Goal: Find specific page/section: Find specific page/section

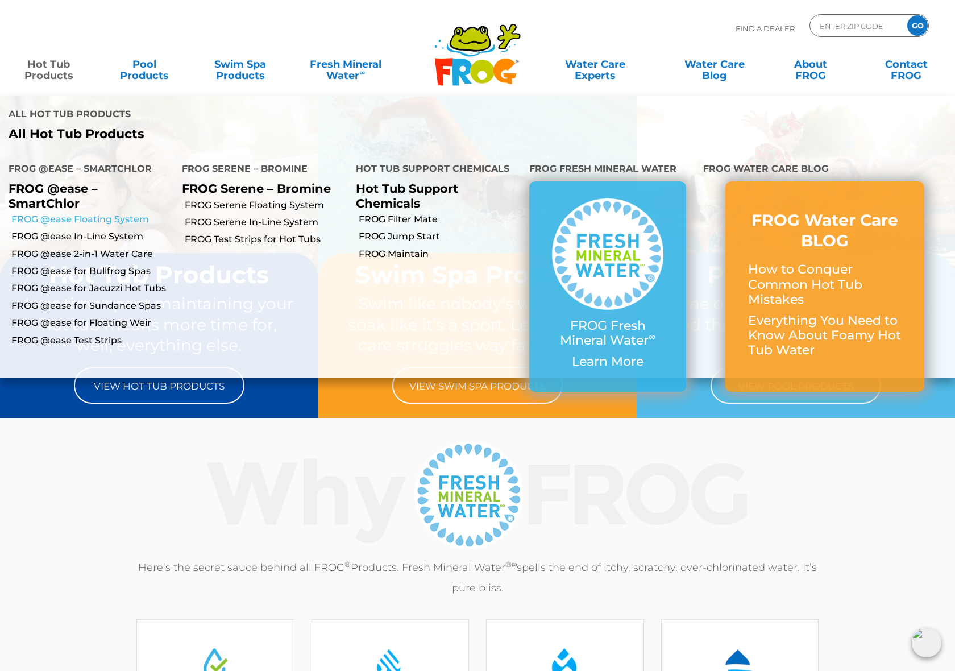
click at [89, 221] on link "FROG @ease Floating System" at bounding box center [92, 219] width 162 height 13
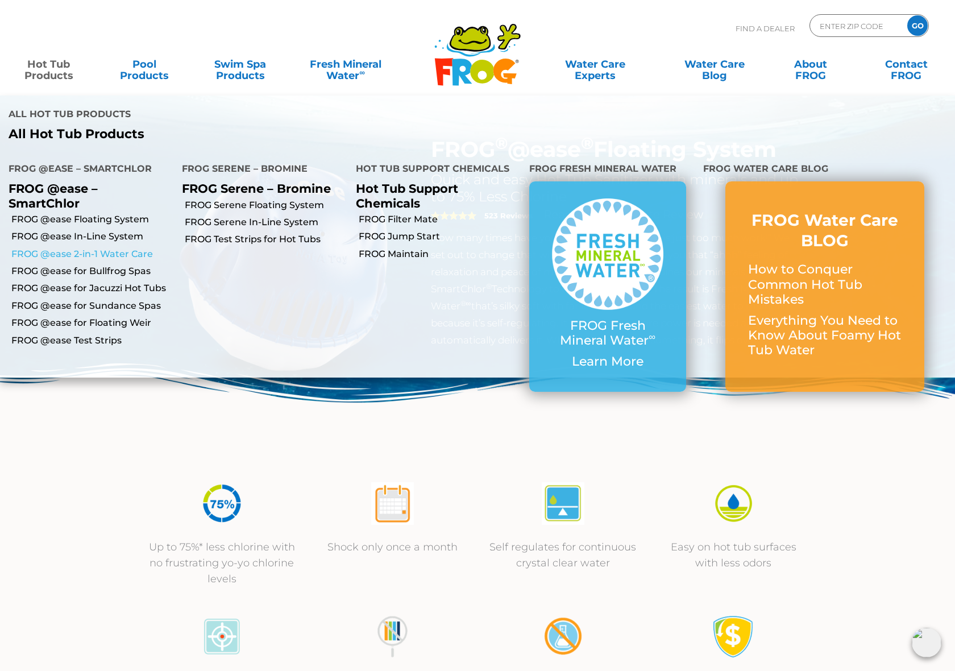
click at [103, 255] on link "FROG @ease 2-in-1 Water Care" at bounding box center [92, 254] width 162 height 13
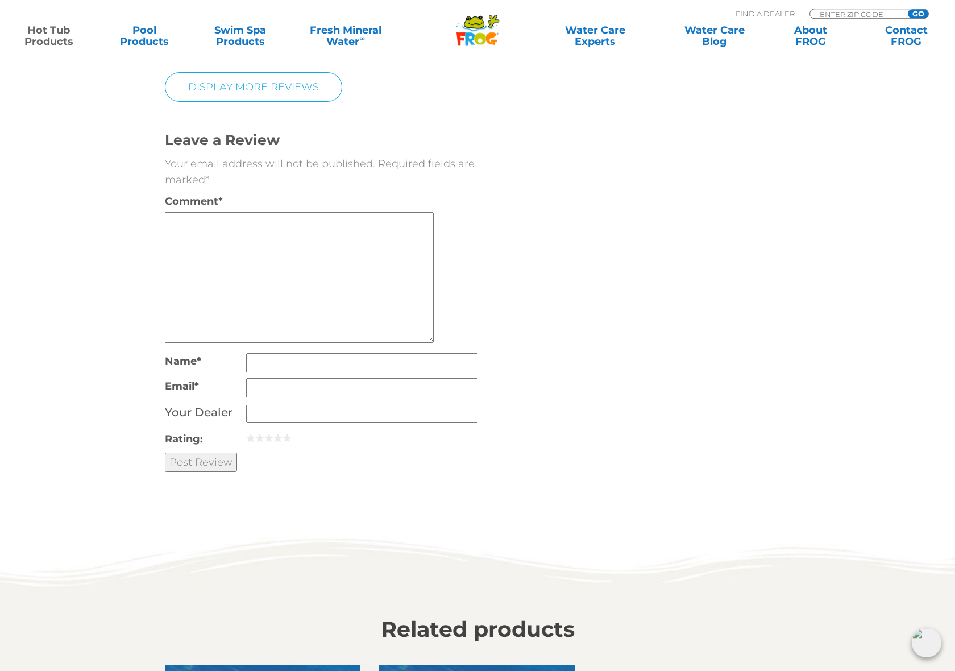
scroll to position [2699, 0]
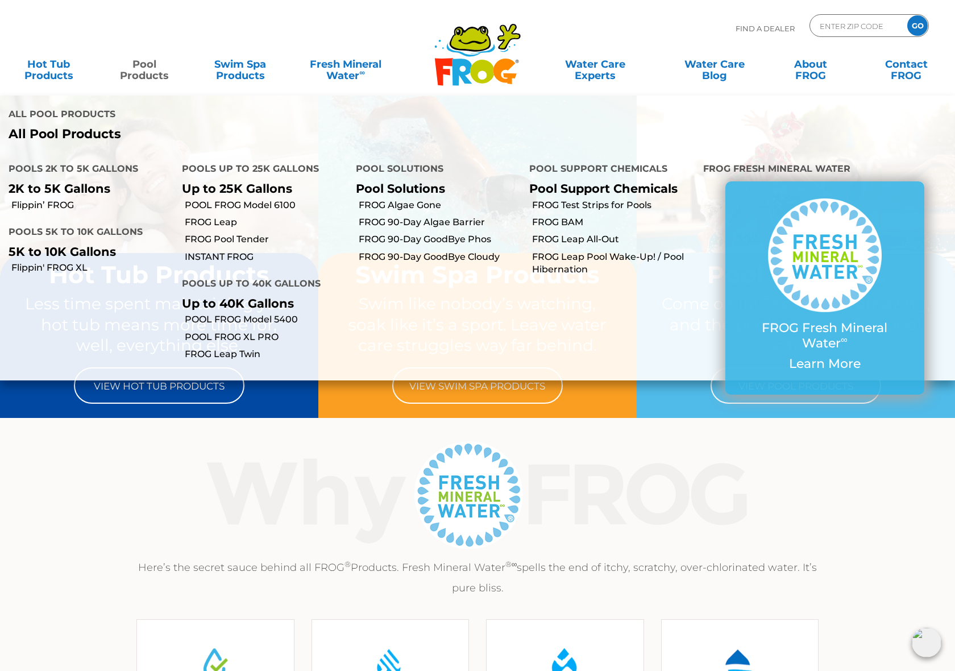
click at [138, 67] on link "Pool Products" at bounding box center [144, 64] width 74 height 23
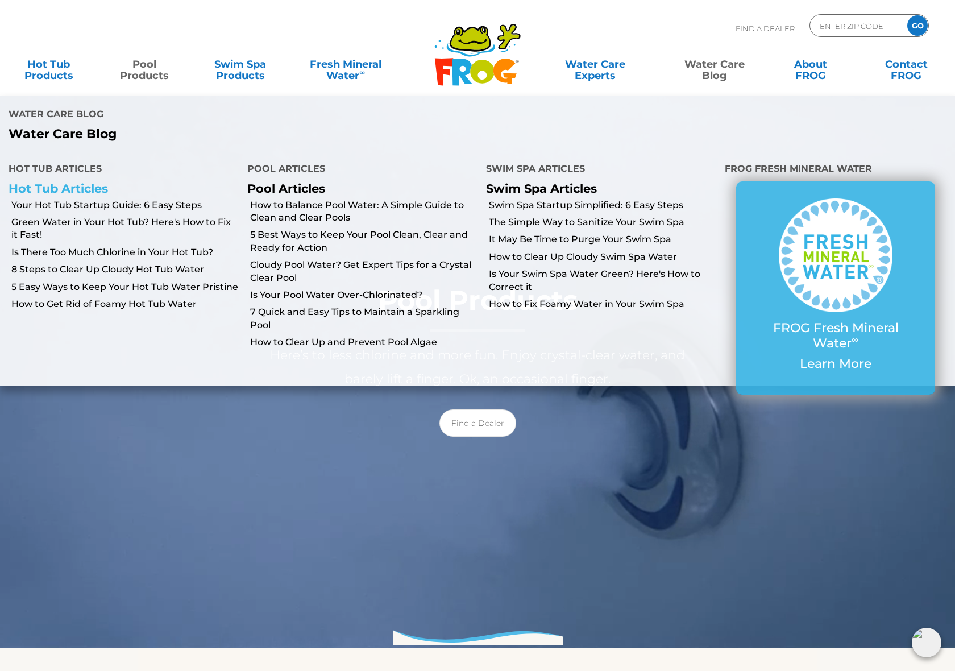
click at [82, 186] on link "Hot Tub Articles" at bounding box center [58, 188] width 99 height 14
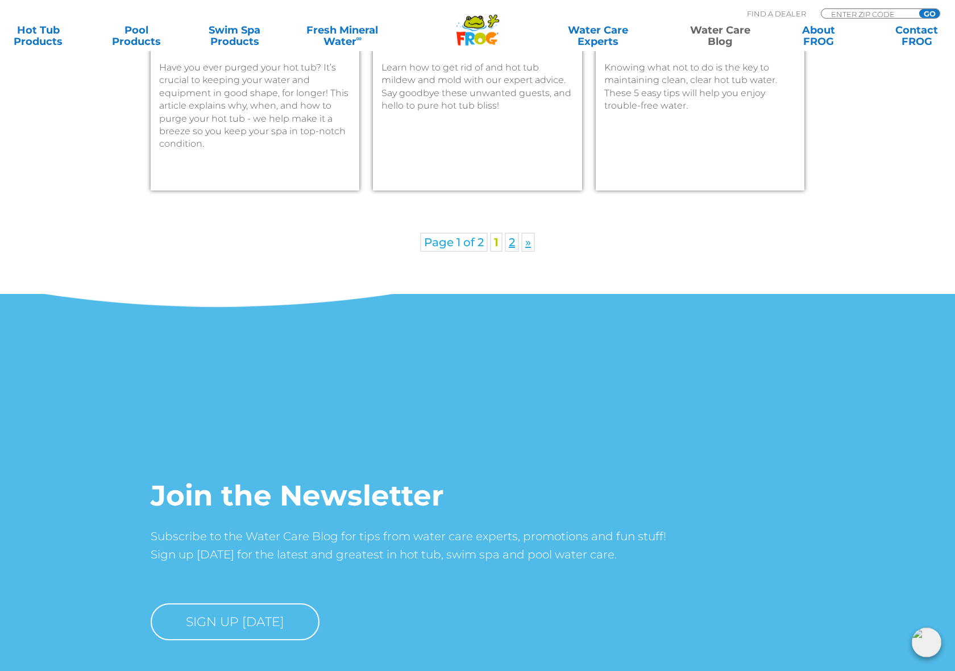
scroll to position [1828, 0]
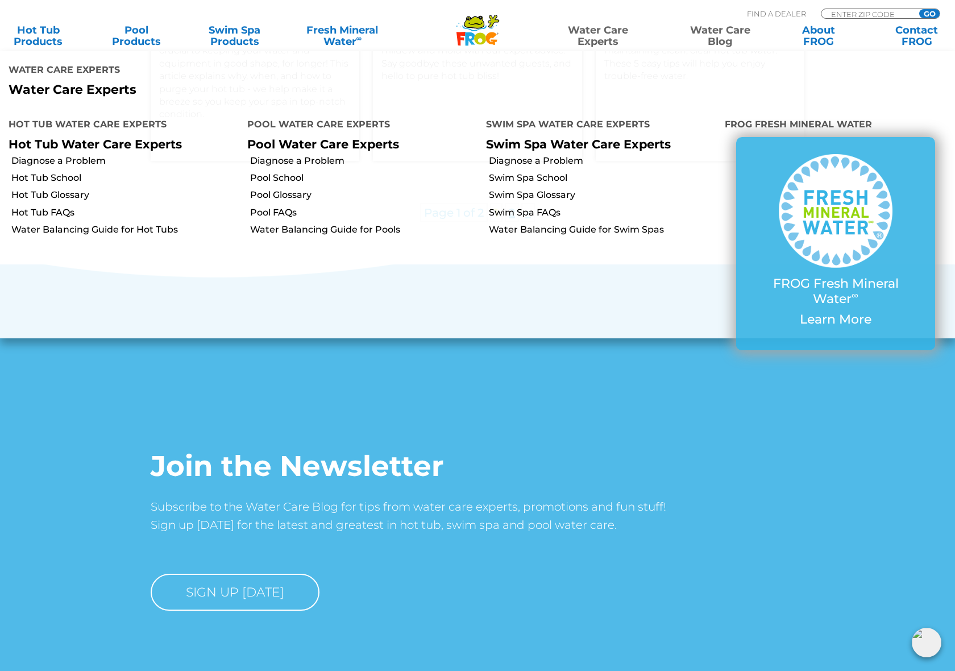
click at [334, 124] on h4 "Pool Water Care Experts" at bounding box center [358, 125] width 222 height 23
click at [330, 147] on link "Pool Water Care Experts" at bounding box center [323, 144] width 152 height 14
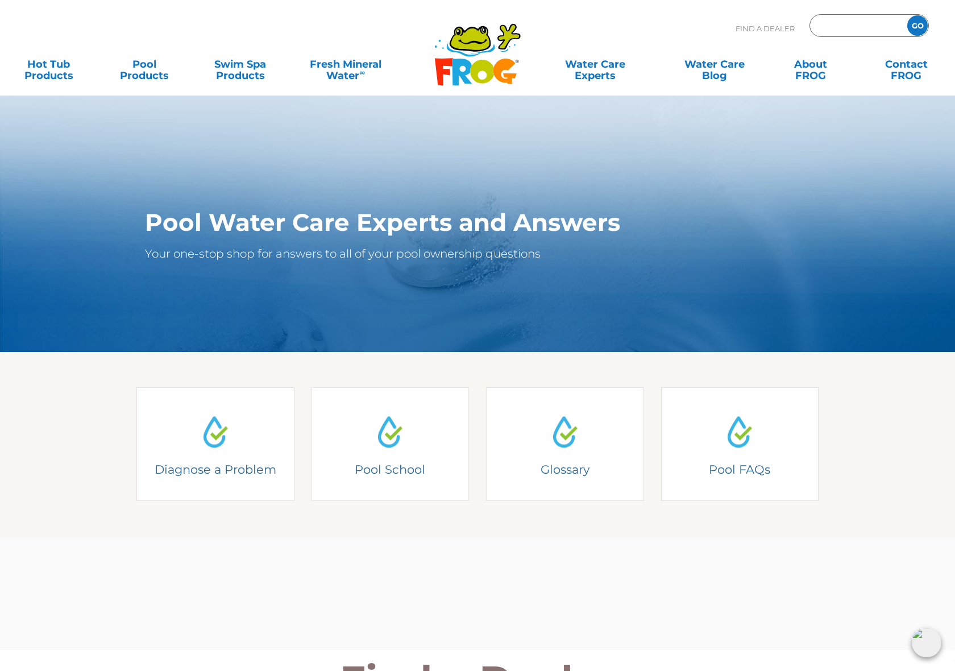
click at [860, 27] on input "Zip Code Form" at bounding box center [856, 26] width 77 height 16
type input "27215"
click at [914, 25] on input "GO" at bounding box center [917, 25] width 20 height 20
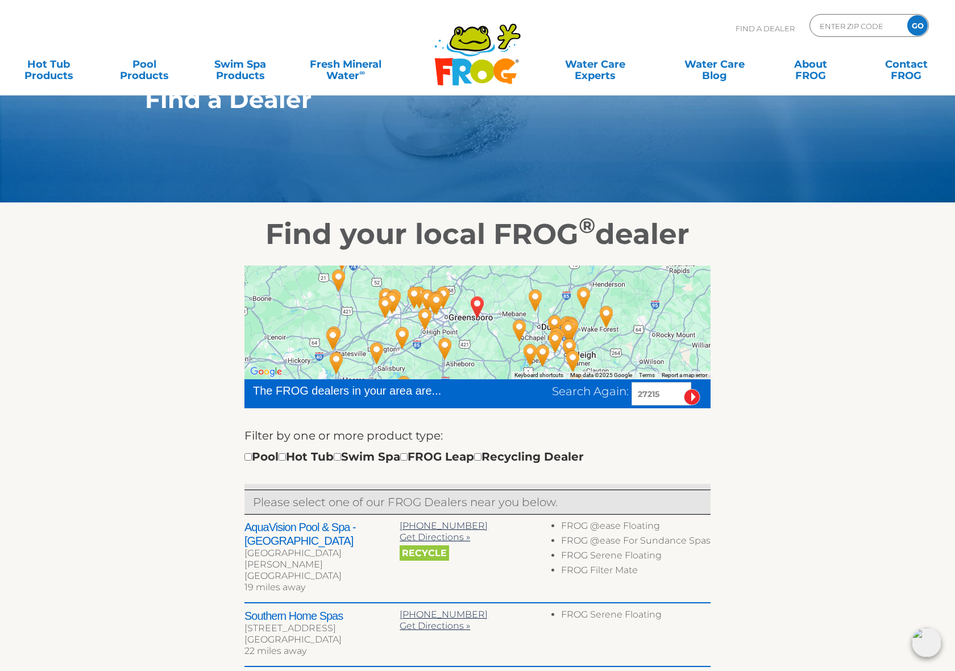
scroll to position [136, 0]
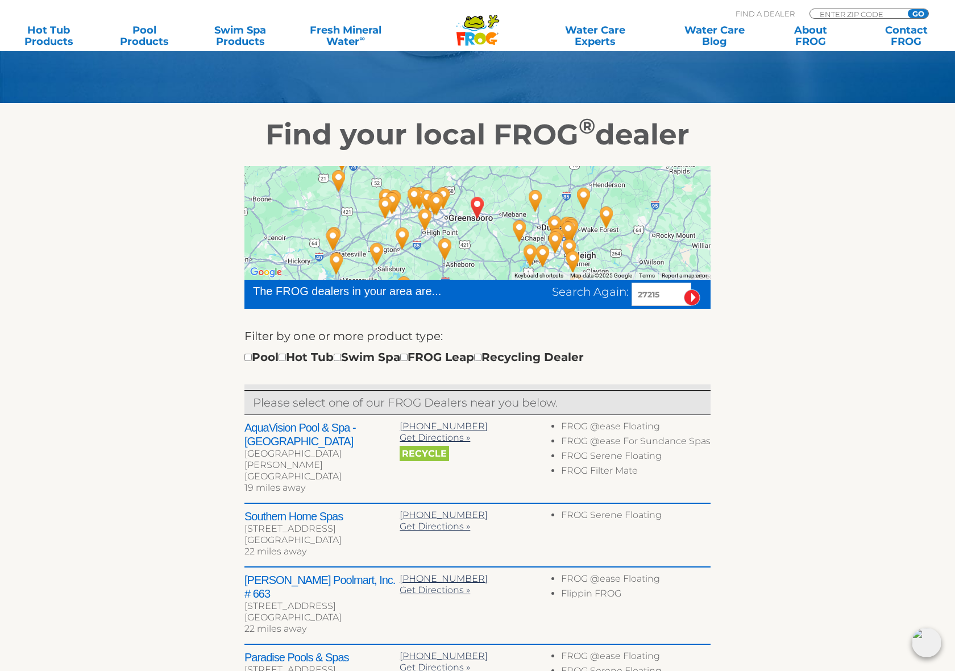
drag, startPoint x: 664, startPoint y: 296, endPoint x: 627, endPoint y: 291, distance: 36.7
click at [631, 291] on input "27215" at bounding box center [661, 293] width 60 height 23
click at [724, 330] on div "← Move left → Move right ↑ Move up ↓ Move down + Zoom in - Zoom out Home Jump l…" at bounding box center [477, 494] width 699 height 684
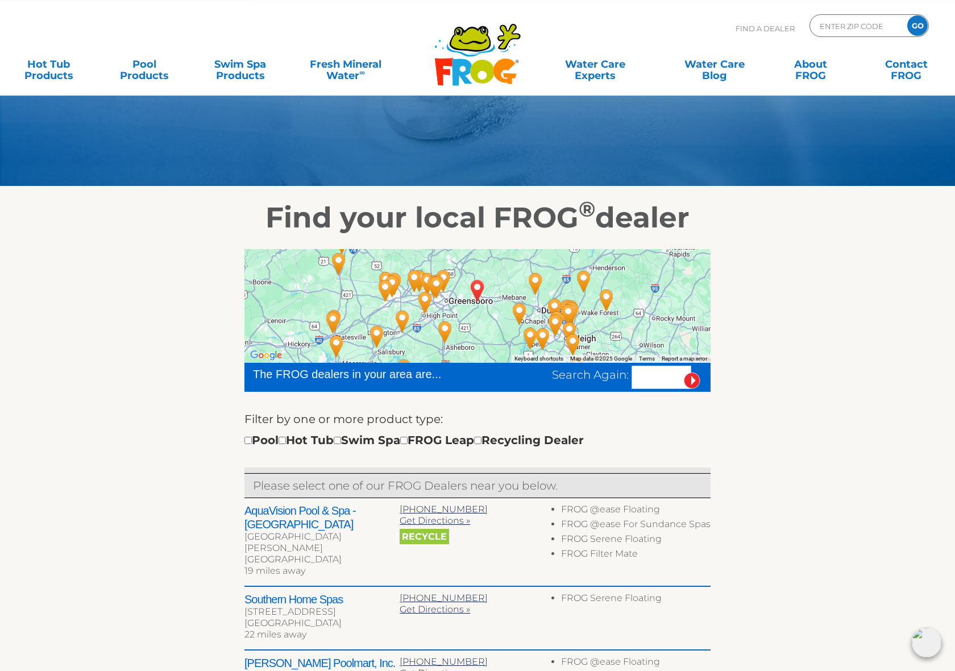
scroll to position [55, 0]
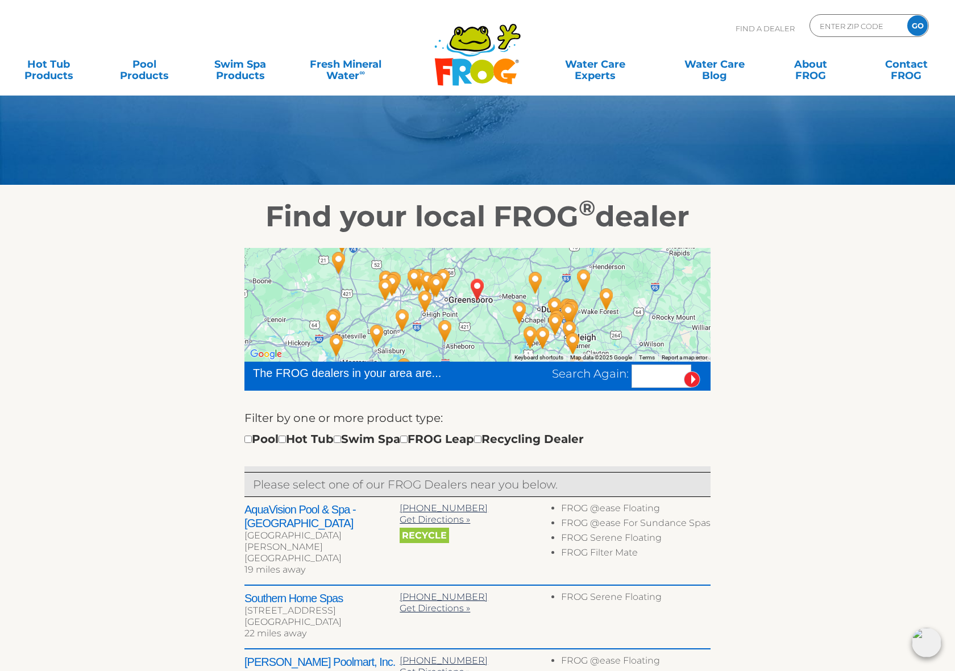
click at [448, 52] on icon ".st130{clip-path:url(#SVGID_2_);fill-rule:evenodd;clip-rule:evenodd;fill:#C3CC0…" at bounding box center [478, 55] width 88 height 64
